Goal: Task Accomplishment & Management: Manage account settings

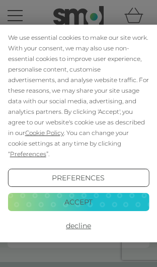
click at [105, 193] on button "Accept" at bounding box center [79, 202] width 142 height 18
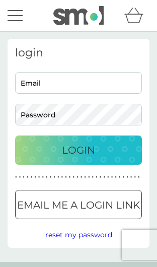
click at [55, 83] on input "Email" at bounding box center [78, 83] width 127 height 22
type input "[EMAIL_ADDRESS][DOMAIN_NAME]"
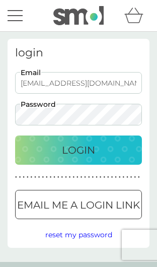
click at [79, 150] on button "Login" at bounding box center [78, 149] width 127 height 29
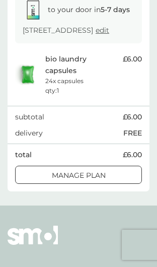
scroll to position [185, 0]
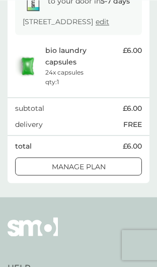
click at [91, 172] on div at bounding box center [78, 167] width 36 height 11
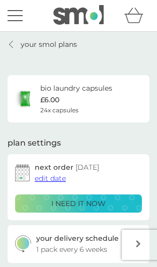
click at [29, 41] on p "your smol plans" at bounding box center [49, 44] width 56 height 11
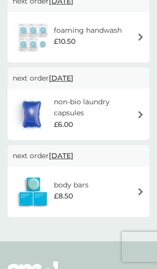
scroll to position [278, 0]
